Goal: Task Accomplishment & Management: Complete application form

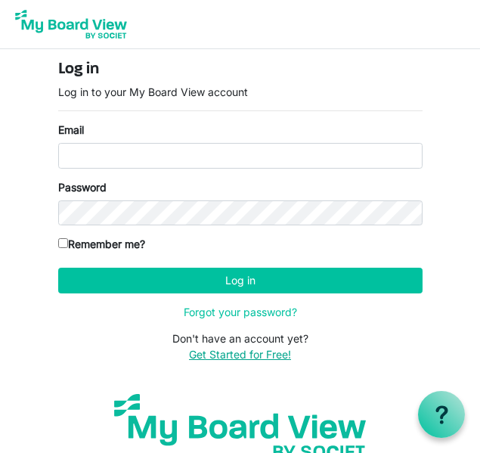
click at [271, 358] on link "Get Started for Free!" at bounding box center [240, 354] width 102 height 13
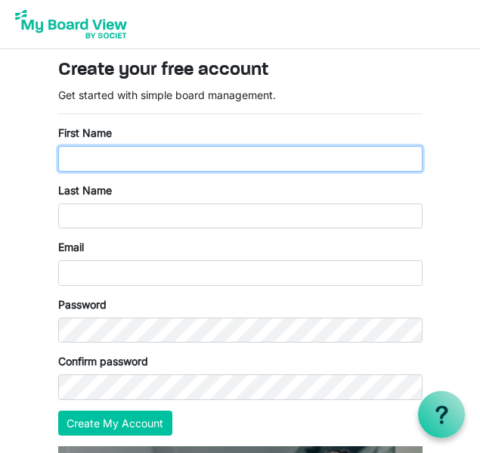
click at [214, 152] on input "First Name" at bounding box center [240, 159] width 364 height 26
type input "abdi"
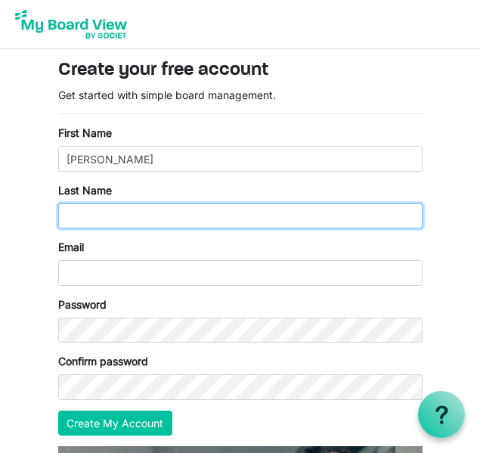
click at [187, 212] on input "Last Name" at bounding box center [240, 216] width 364 height 26
type input "farah"
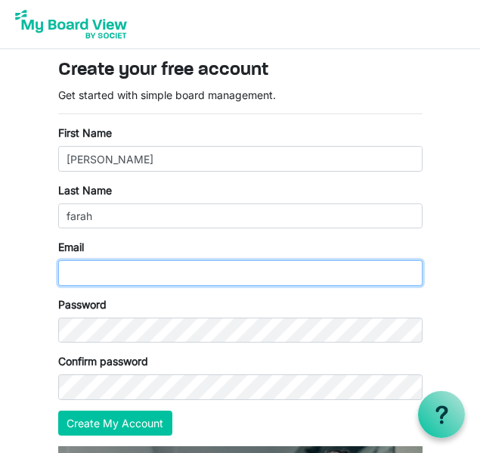
click at [164, 278] on input "Email" at bounding box center [240, 273] width 364 height 26
type input "saidyaska97@gmail.com"
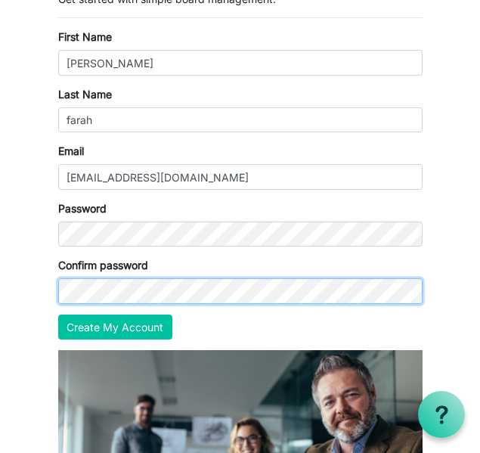
scroll to position [100, 0]
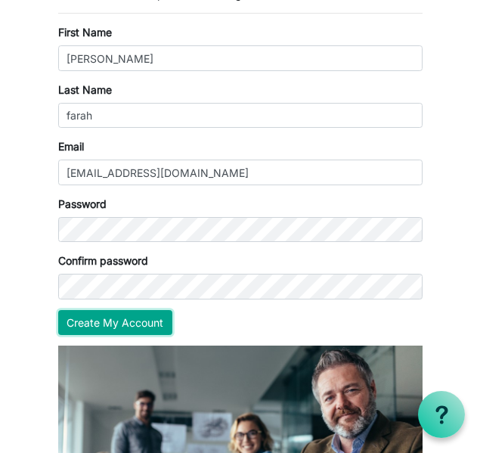
click at [120, 319] on button "Create My Account" at bounding box center [115, 323] width 114 height 26
